Goal: Entertainment & Leisure: Consume media (video, audio)

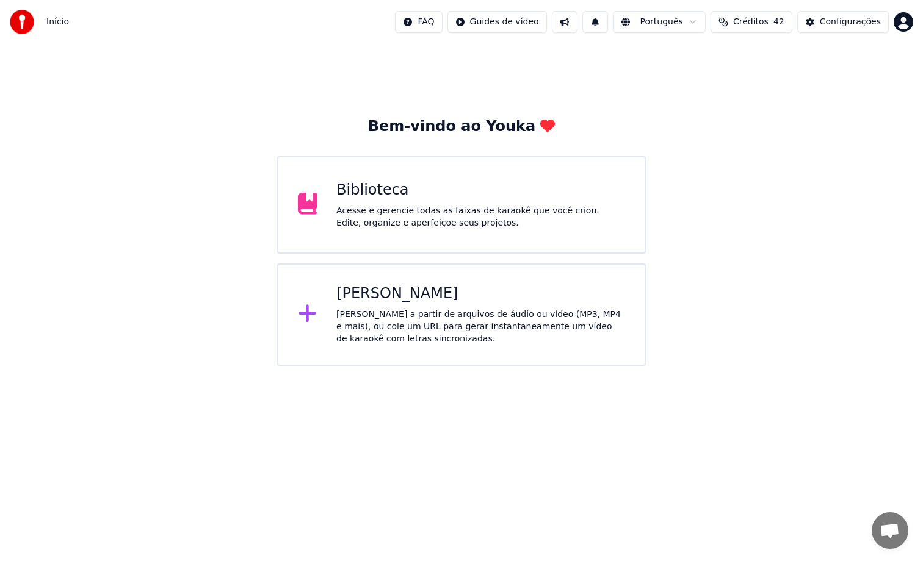
click at [508, 220] on div "Acesse e gerencie todas as faixas de karaokê que você criou. Edite, organize e …" at bounding box center [480, 217] width 289 height 24
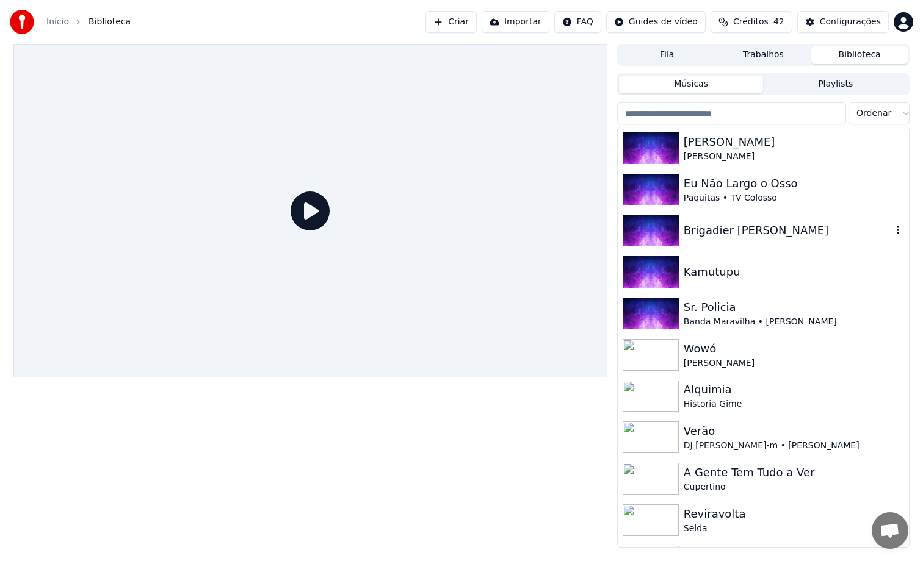
click at [708, 246] on div "Brigadier [PERSON_NAME]" at bounding box center [763, 232] width 291 height 42
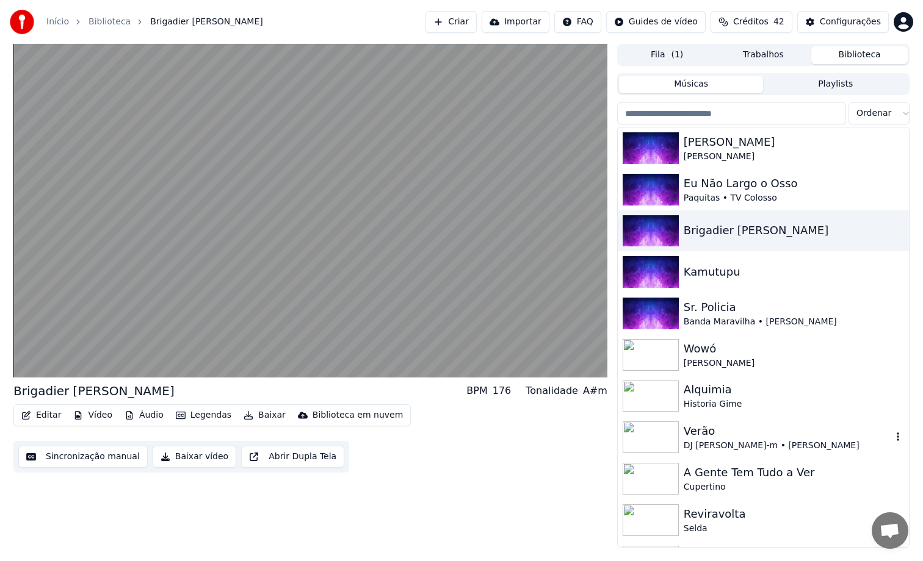
click at [732, 442] on div "DJ [PERSON_NAME]-m • [PERSON_NAME]" at bounding box center [788, 446] width 208 height 12
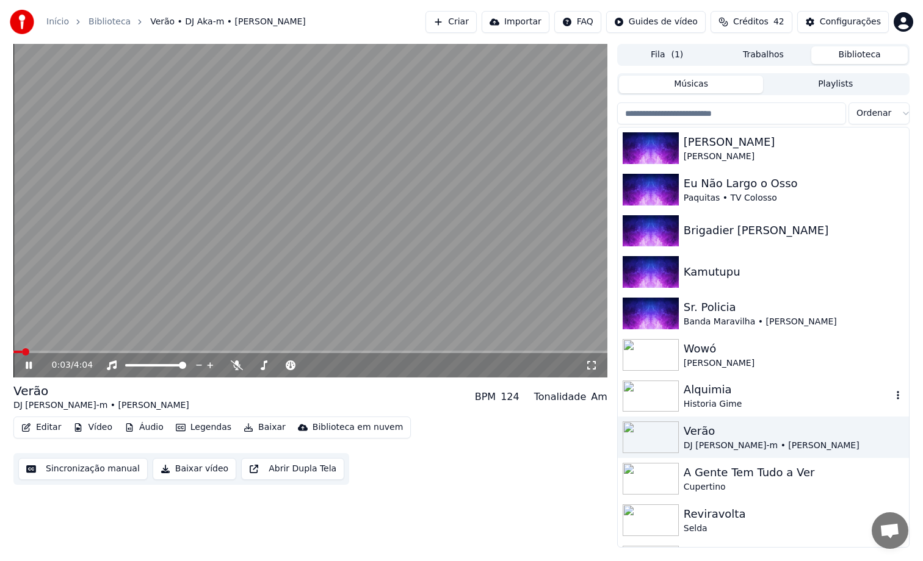
click at [738, 394] on div "Alquimia" at bounding box center [788, 389] width 208 height 17
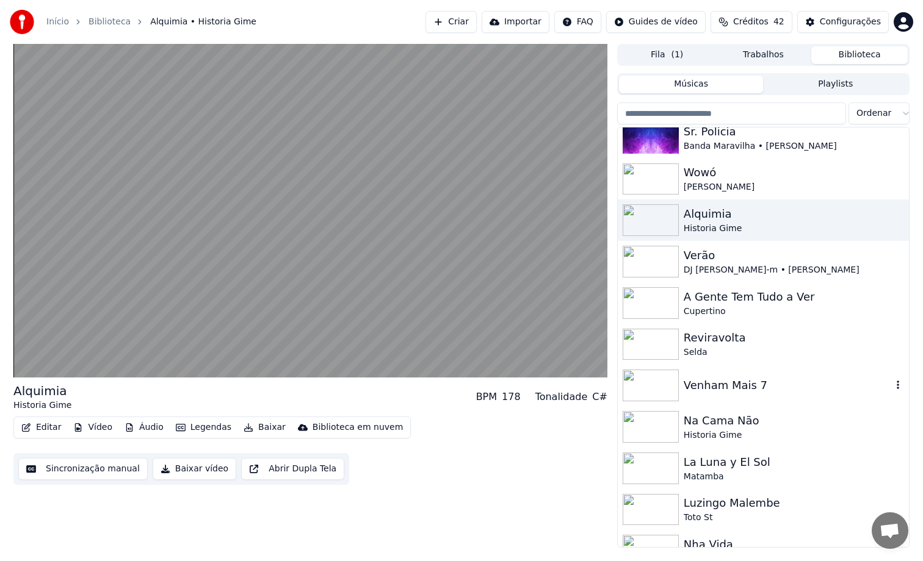
scroll to position [177, 0]
click at [738, 394] on div "Venham Mais 7" at bounding box center [763, 385] width 291 height 42
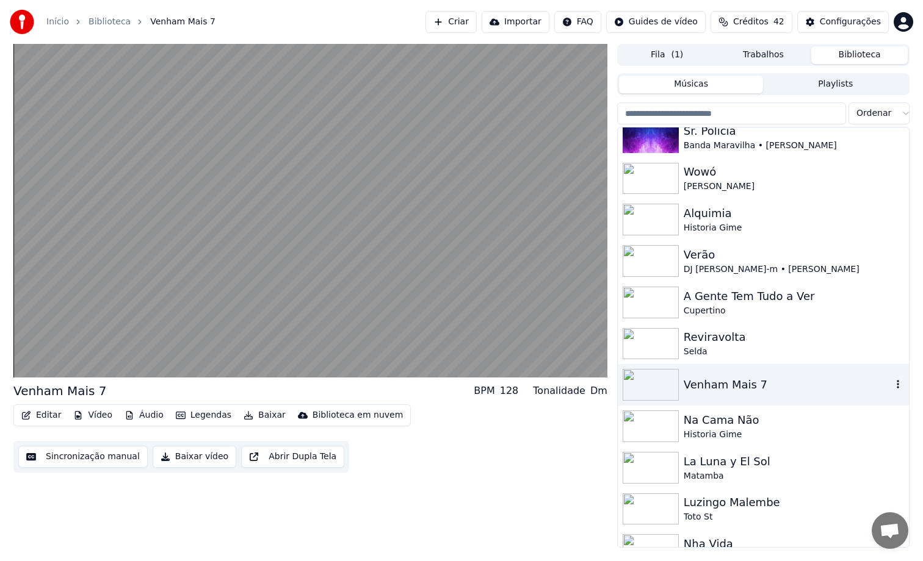
click at [729, 410] on div "Na Cama Não Historia Gime" at bounding box center [763, 427] width 291 height 42
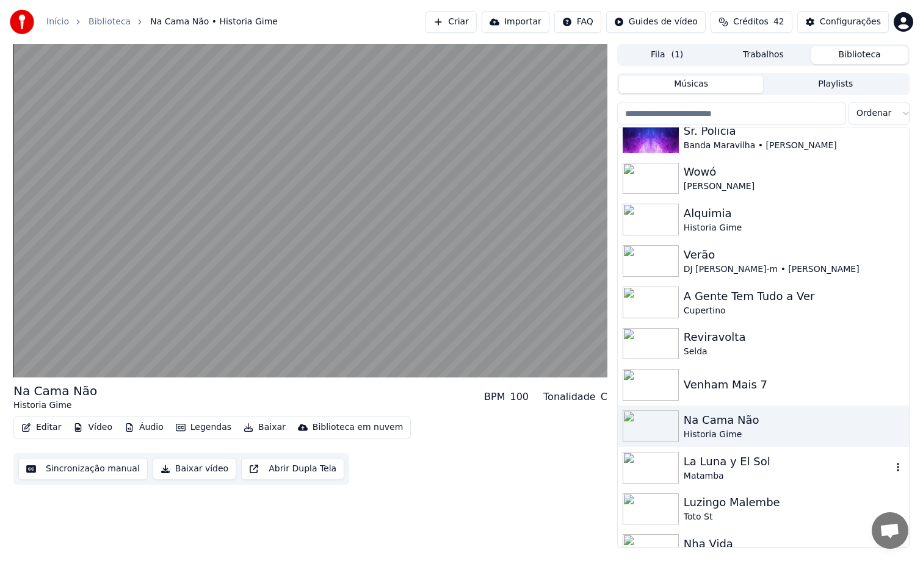
click at [717, 468] on div "La Luna y El Sol" at bounding box center [788, 461] width 208 height 17
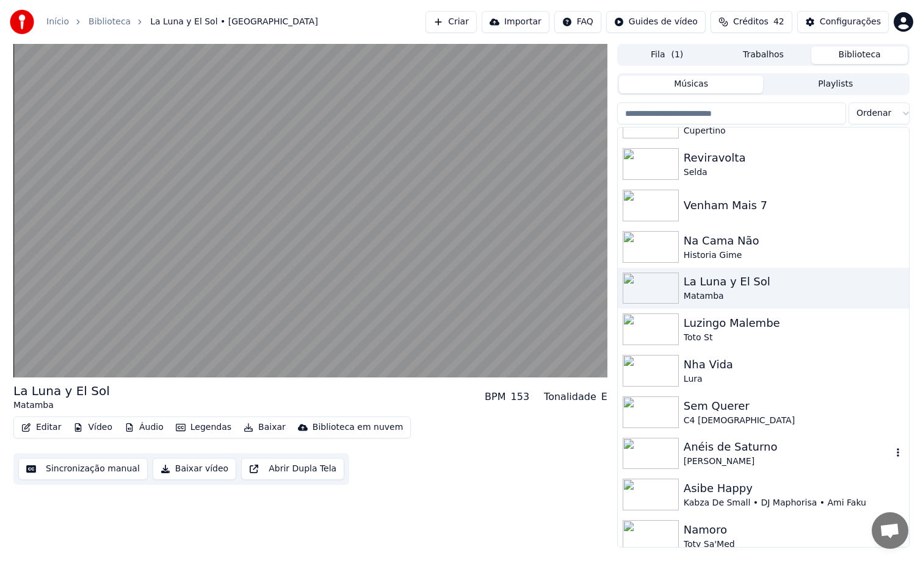
scroll to position [362, 0]
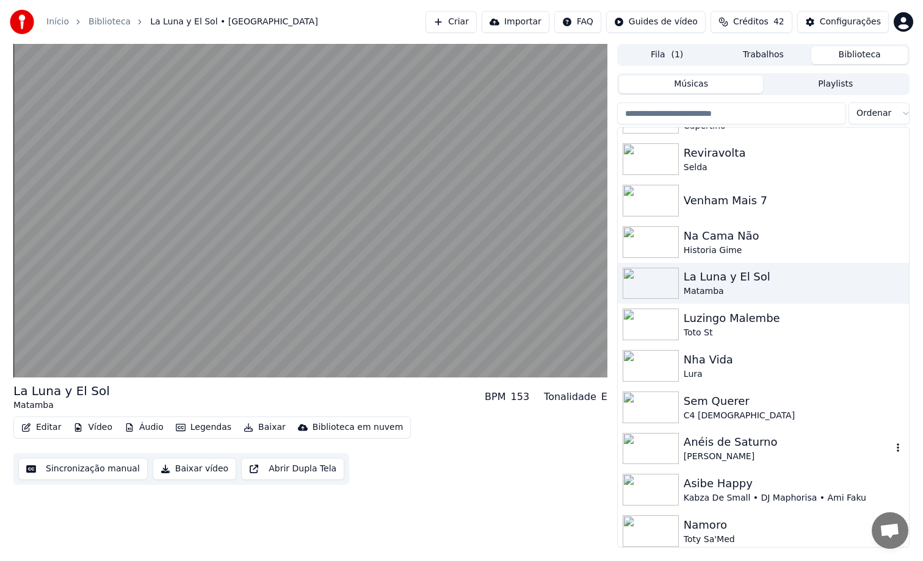
click at [726, 446] on div "Anéis de Saturno" at bounding box center [788, 442] width 208 height 17
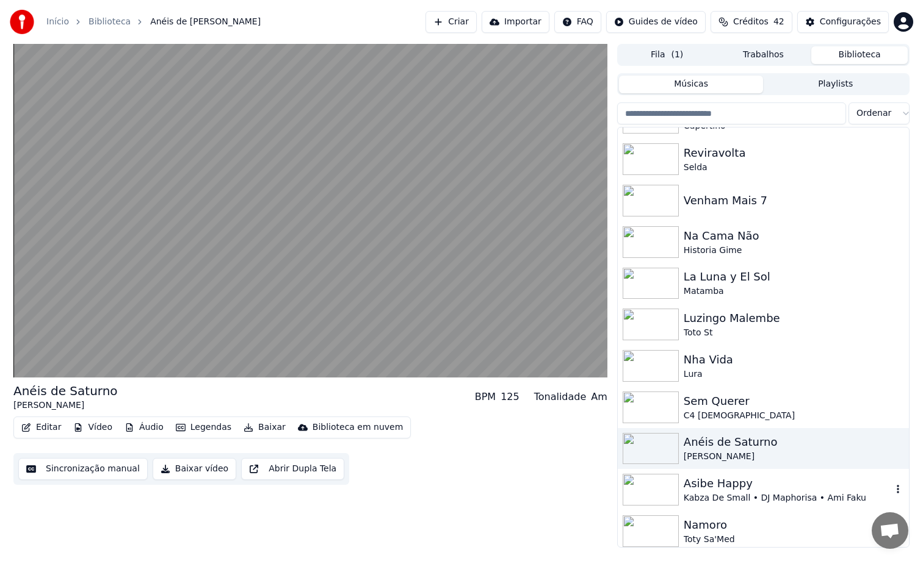
click at [721, 479] on div "Asibe Happy" at bounding box center [788, 483] width 208 height 17
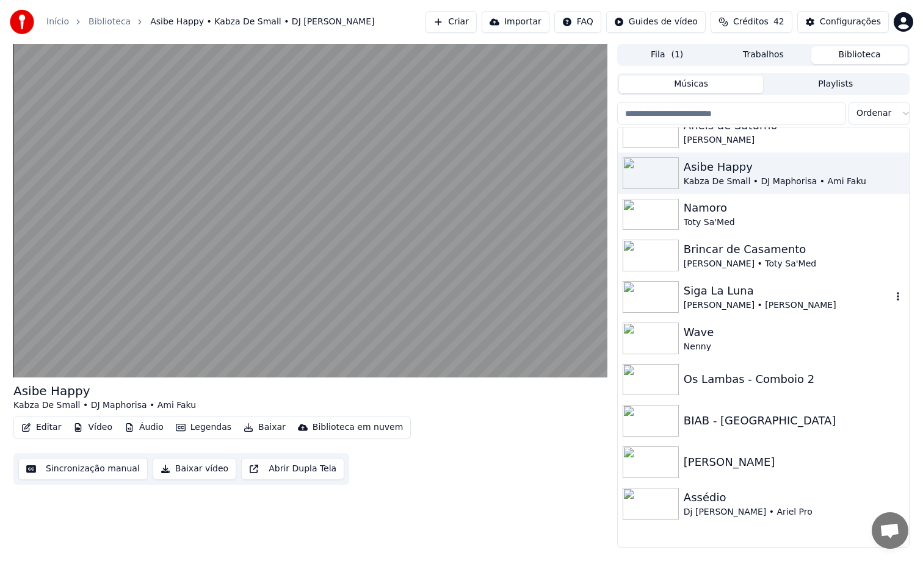
scroll to position [699, 0]
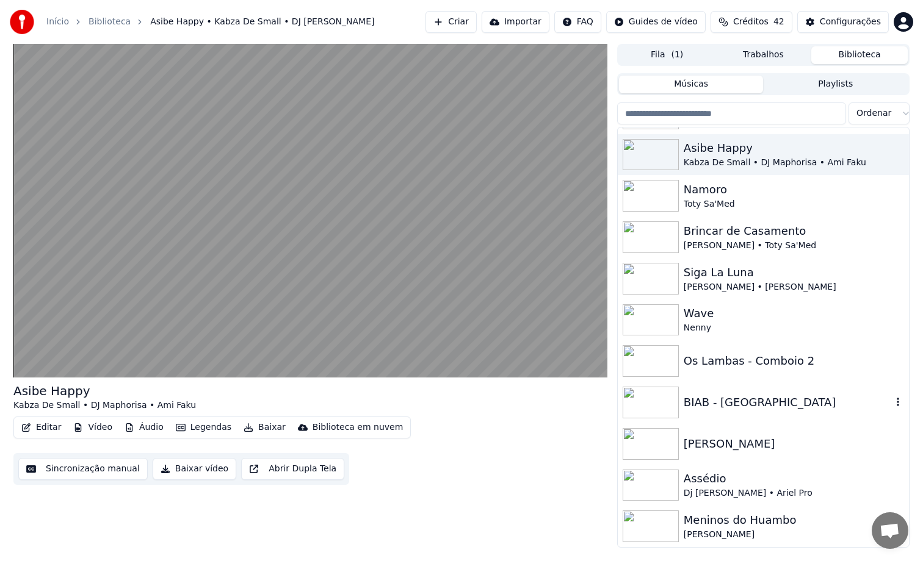
click at [715, 402] on div "BIAB - [GEOGRAPHIC_DATA]" at bounding box center [788, 402] width 208 height 17
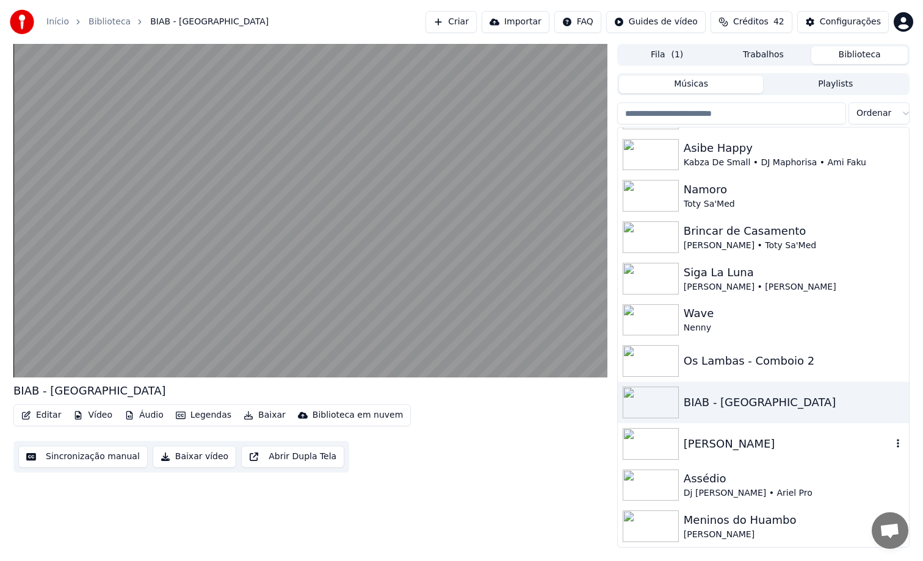
click at [703, 442] on div "[PERSON_NAME]" at bounding box center [788, 444] width 208 height 17
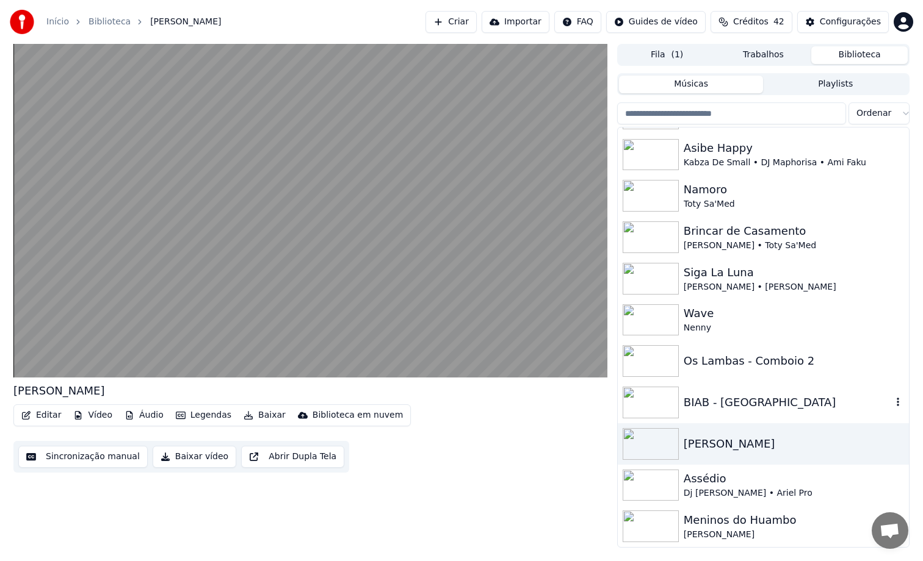
click at [717, 406] on div "BIAB - [GEOGRAPHIC_DATA]" at bounding box center [788, 402] width 208 height 17
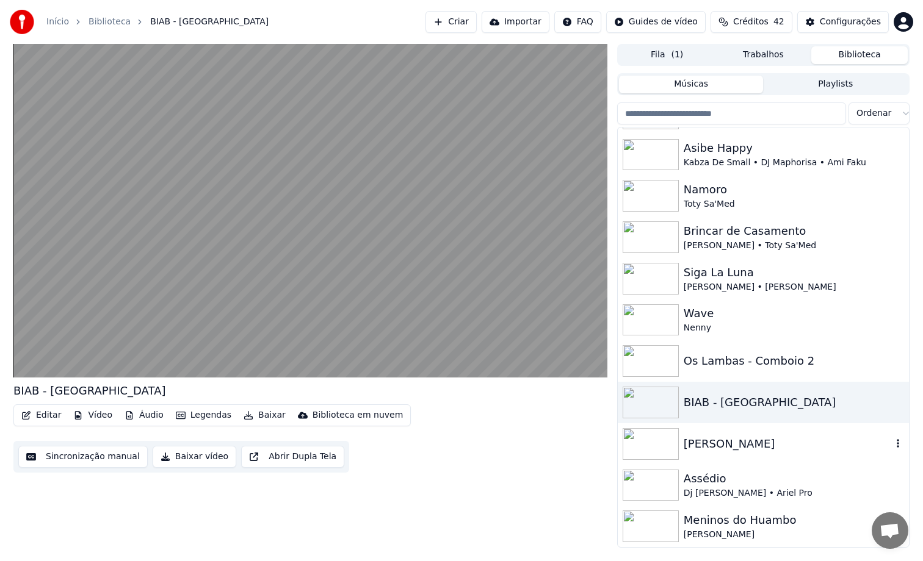
click at [706, 434] on div "[PERSON_NAME]" at bounding box center [763, 445] width 291 height 42
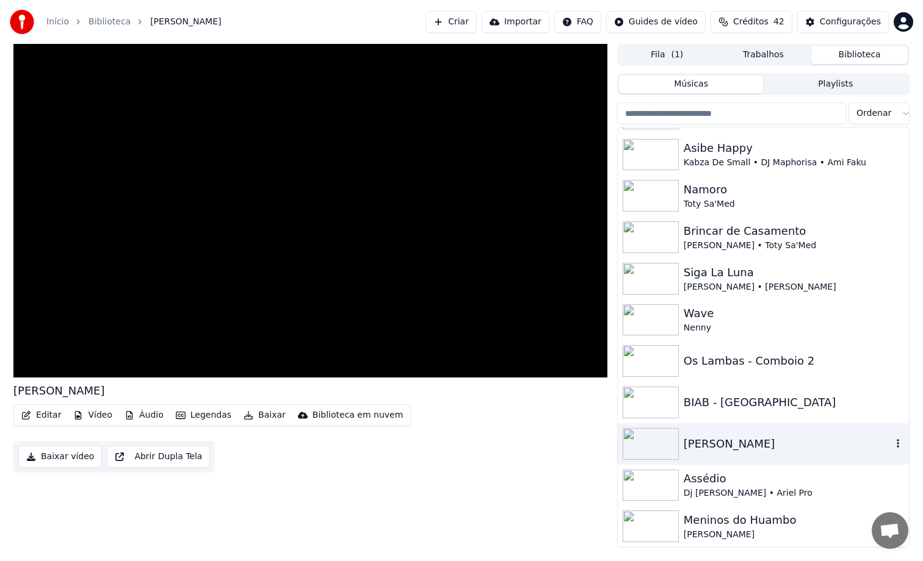
click at [706, 434] on div "[PERSON_NAME]" at bounding box center [763, 445] width 291 height 42
